Goal: Navigation & Orientation: Find specific page/section

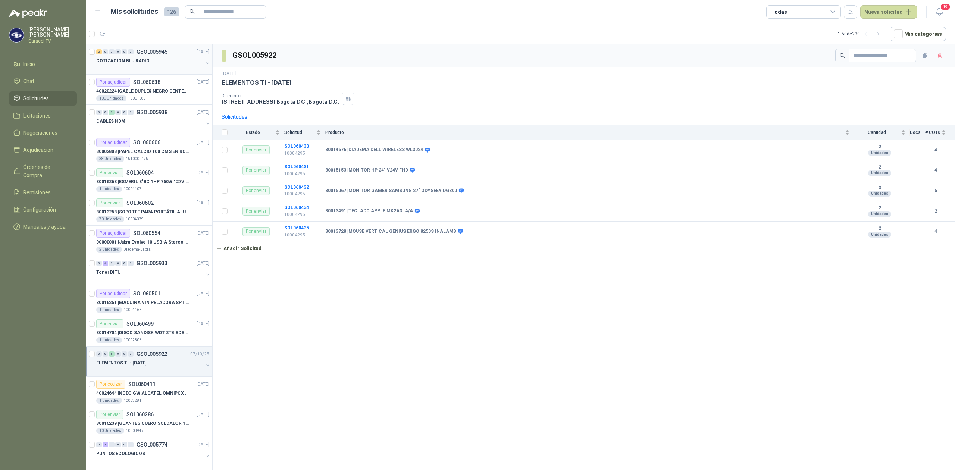
click at [138, 66] on div at bounding box center [149, 68] width 107 height 6
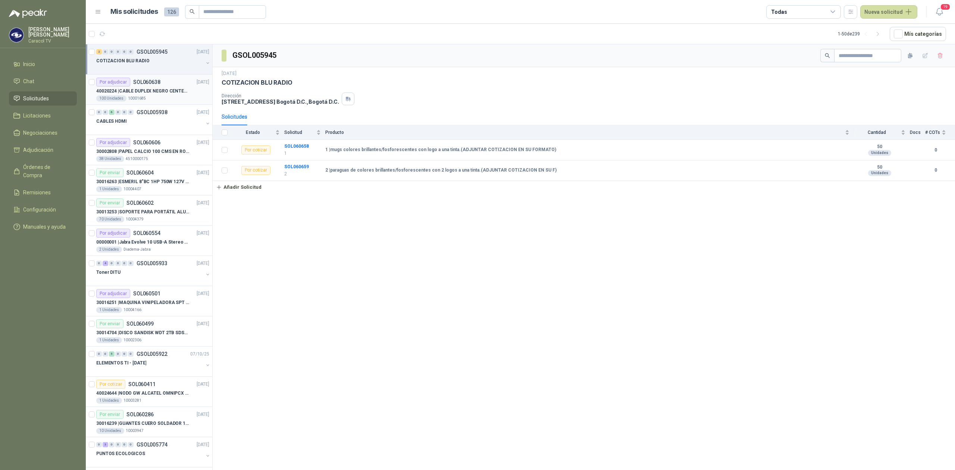
click at [141, 88] on p "40020224 | CABLE DUPLEX NEGRO CENTELSA 2X12 (COLOR NEGRO)" at bounding box center [142, 91] width 93 height 7
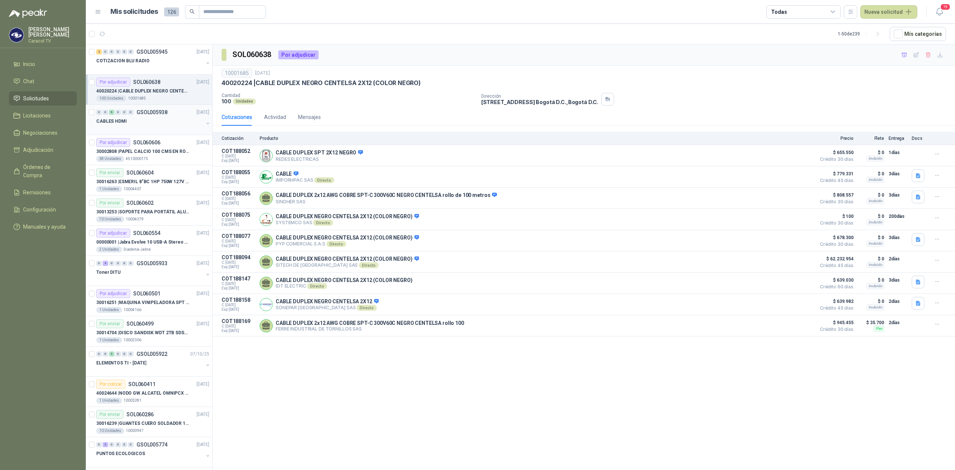
click at [137, 128] on div at bounding box center [149, 129] width 107 height 6
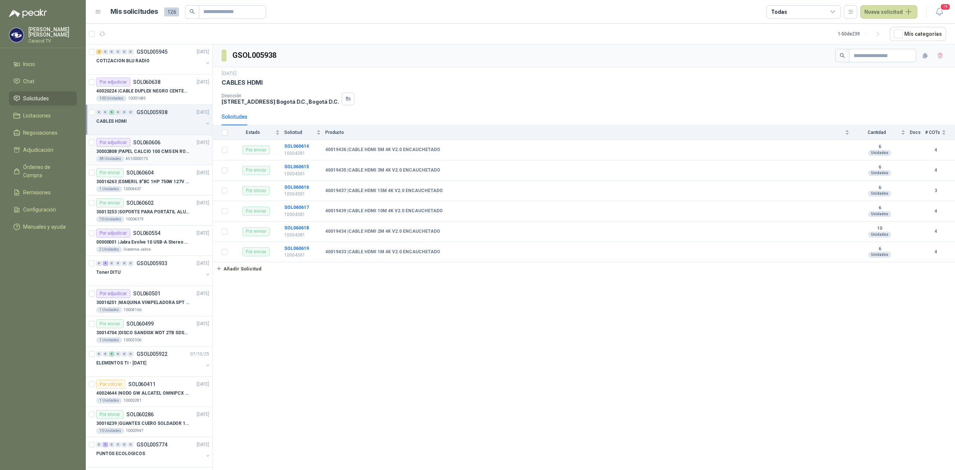
click at [136, 158] on p "4510000175" at bounding box center [137, 159] width 22 height 6
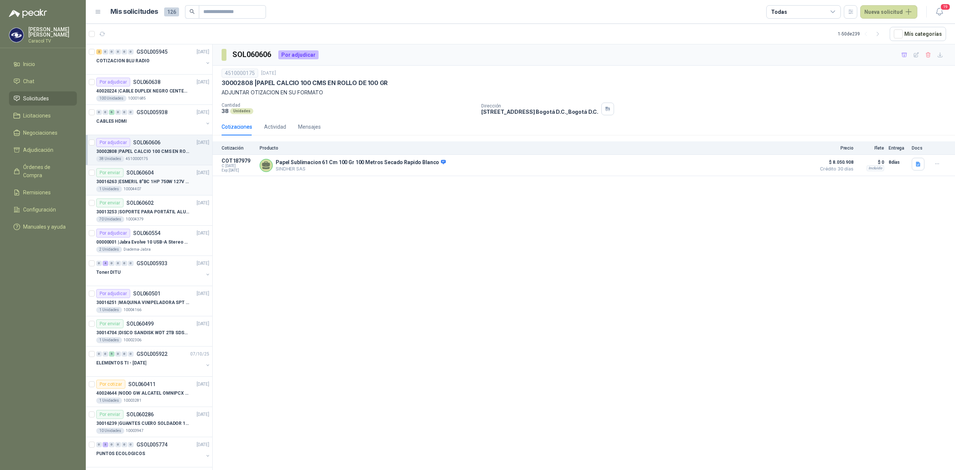
click at [141, 179] on p "30016263 | ESMERIL 8"BC 1HP 750W 127V 3450RPM URREA" at bounding box center [142, 181] width 93 height 7
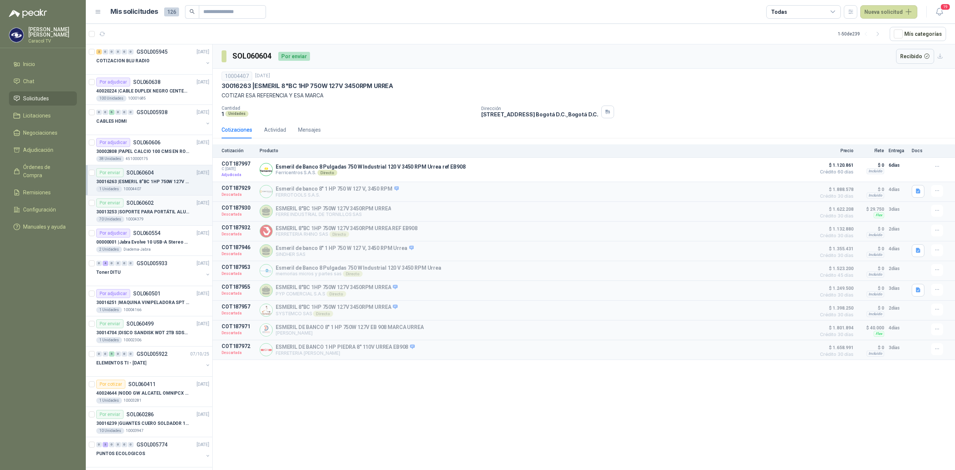
click at [145, 215] on p "30013253 | SOPORTE PARA PORTÁTIL ALUMINIO PLEGABLE VTA" at bounding box center [142, 211] width 93 height 7
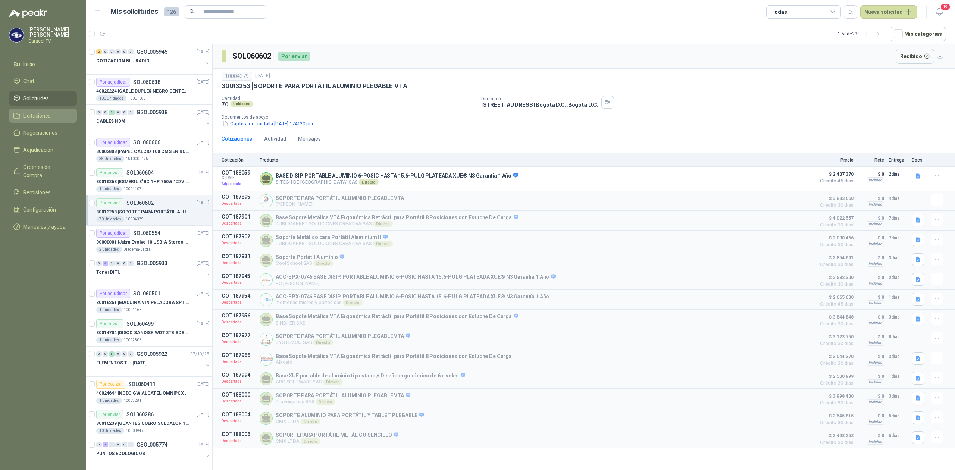
click at [47, 111] on link "Licitaciones" at bounding box center [43, 116] width 68 height 14
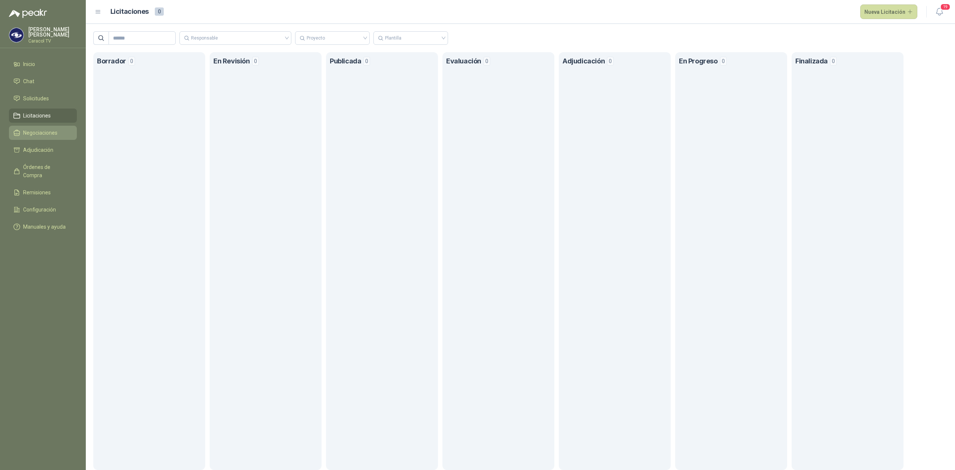
click at [55, 136] on span "Negociaciones" at bounding box center [40, 133] width 34 height 8
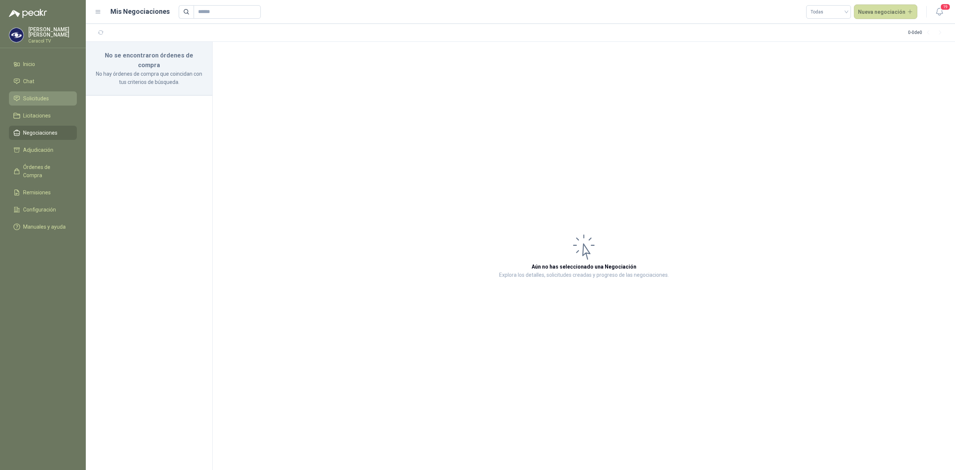
click at [39, 98] on span "Solicitudes" at bounding box center [36, 98] width 26 height 8
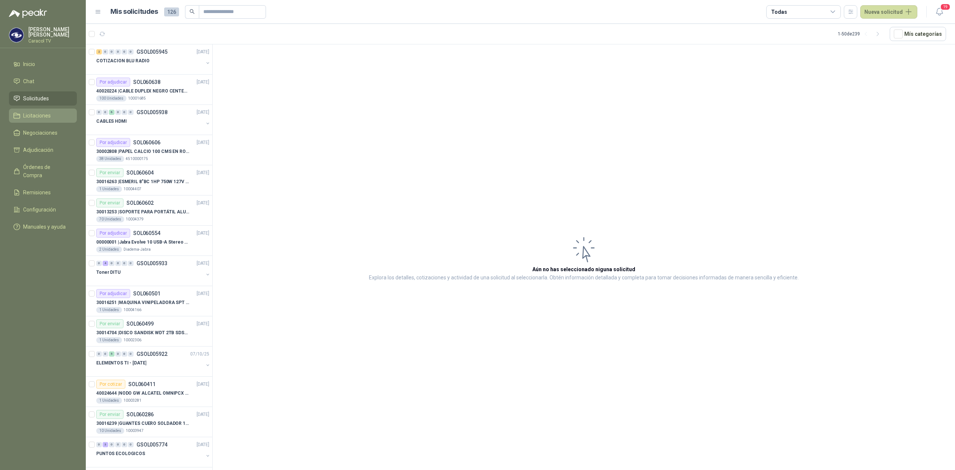
click at [34, 114] on span "Licitaciones" at bounding box center [37, 115] width 28 height 8
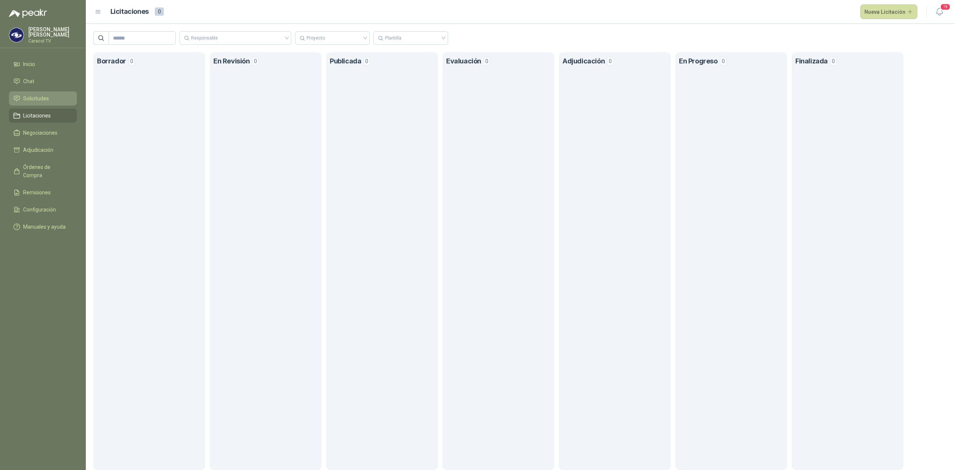
click at [29, 97] on span "Solicitudes" at bounding box center [36, 98] width 26 height 8
